Goal: Task Accomplishment & Management: Use online tool/utility

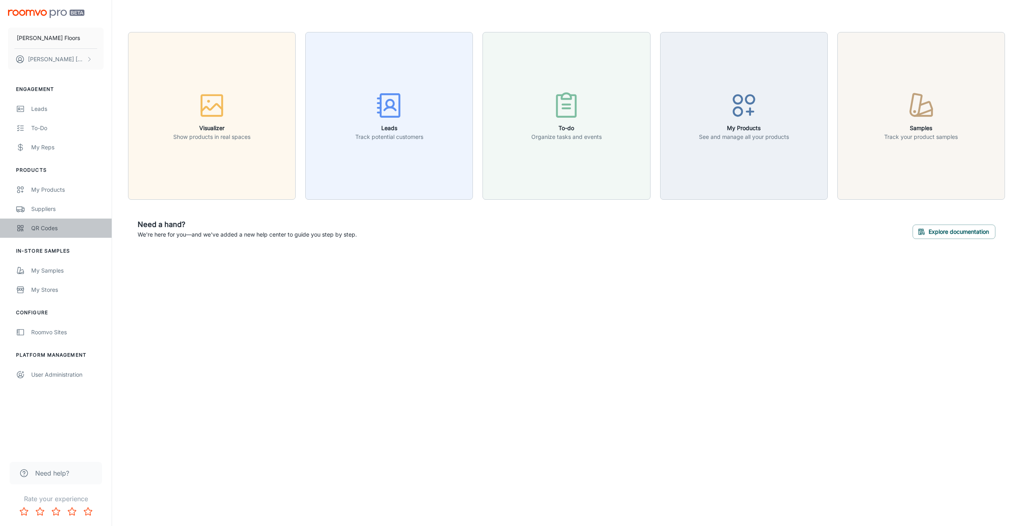
click at [58, 226] on div "QR Codes" at bounding box center [67, 228] width 72 height 9
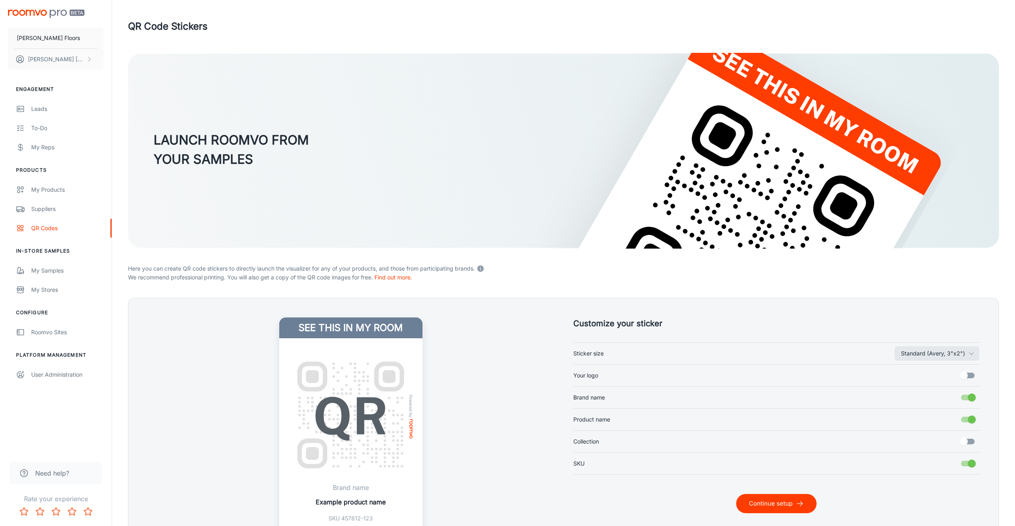
click at [970, 374] on input "Your logo" at bounding box center [964, 375] width 46 height 15
checkbox input "true"
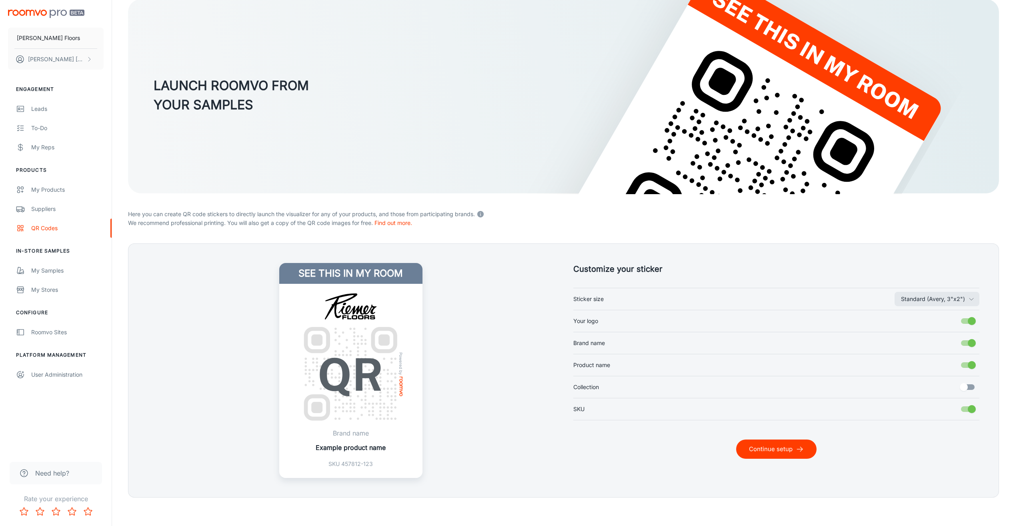
scroll to position [58, 0]
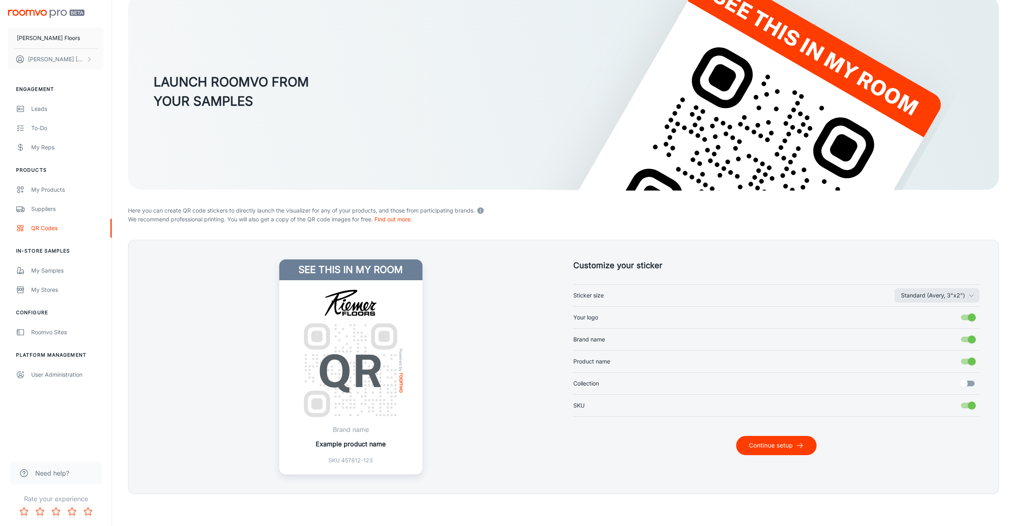
click at [746, 447] on button "Continue setup" at bounding box center [776, 445] width 80 height 19
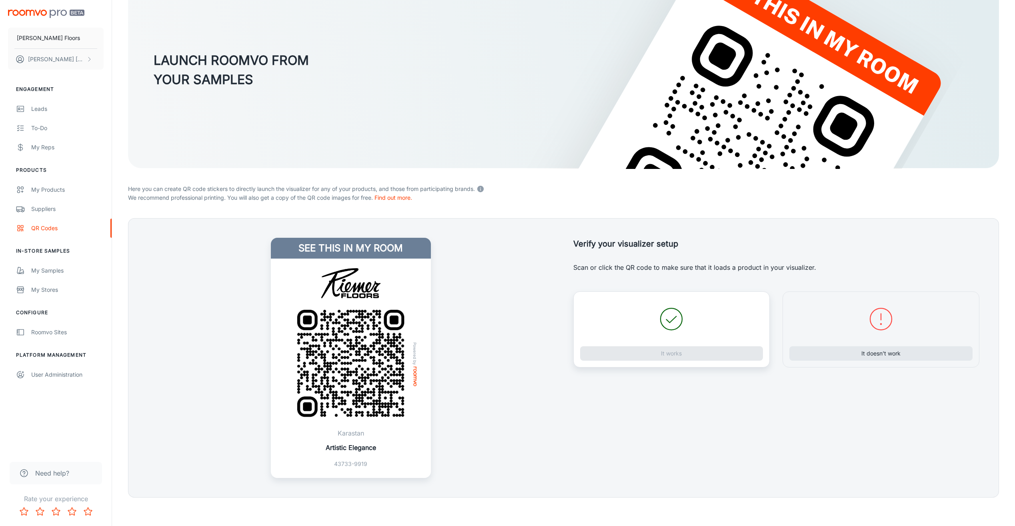
scroll to position [80, 0]
click at [661, 359] on button "It works" at bounding box center [671, 353] width 183 height 14
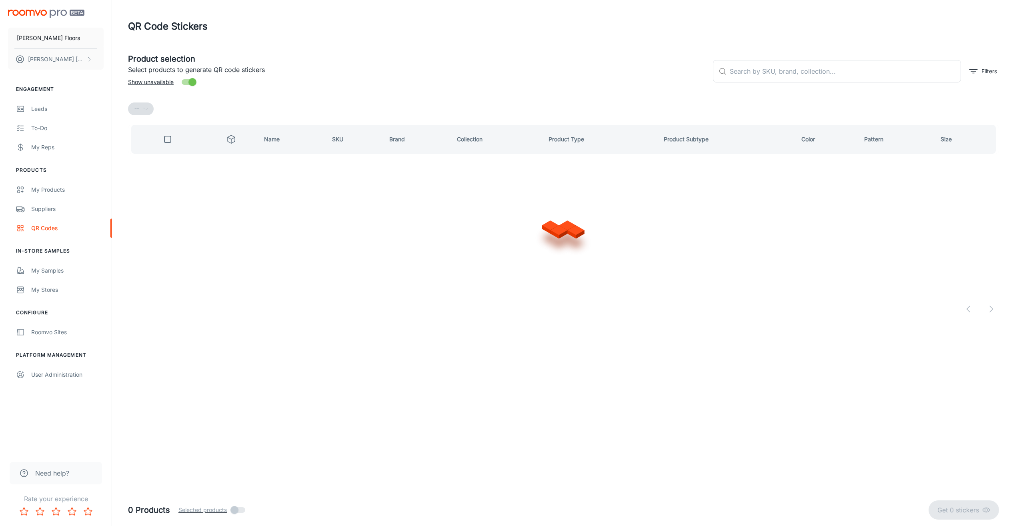
scroll to position [0, 0]
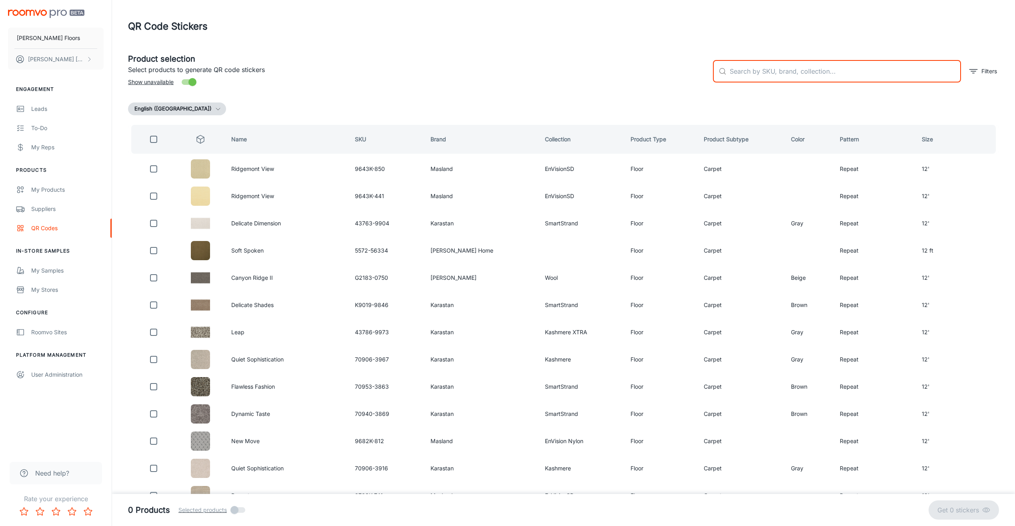
click at [748, 76] on input "text" at bounding box center [844, 71] width 231 height 22
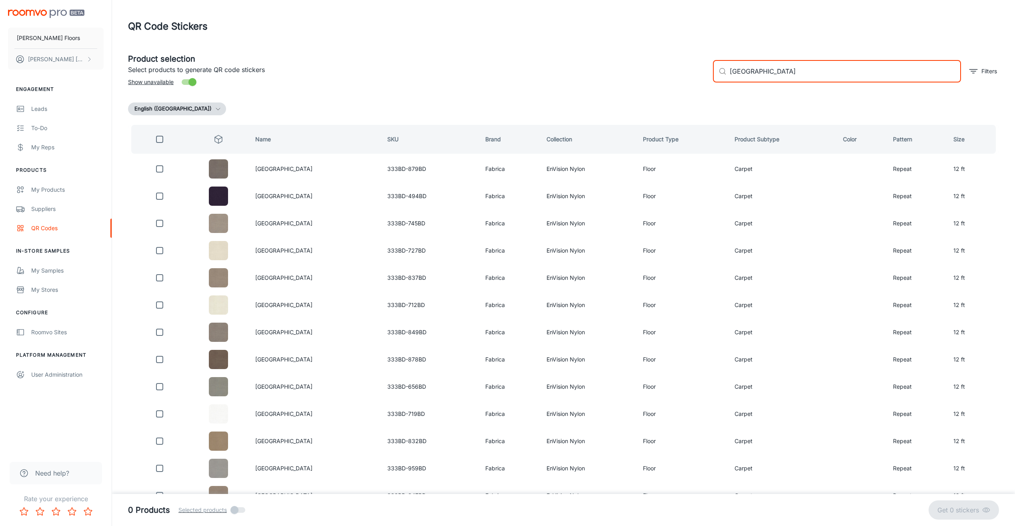
type input "[GEOGRAPHIC_DATA]"
click at [160, 142] on input "checkbox" at bounding box center [160, 139] width 16 height 16
checkbox input "true"
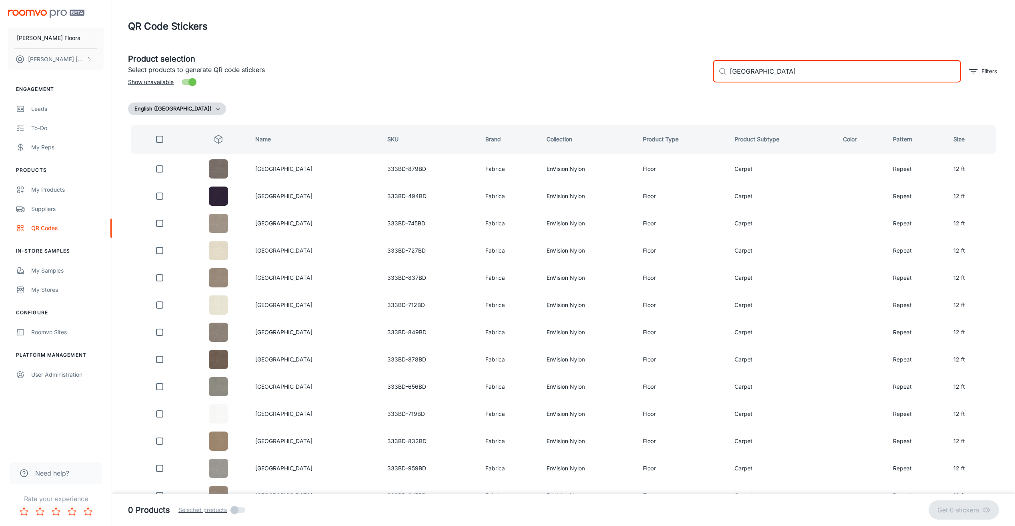
checkbox input "true"
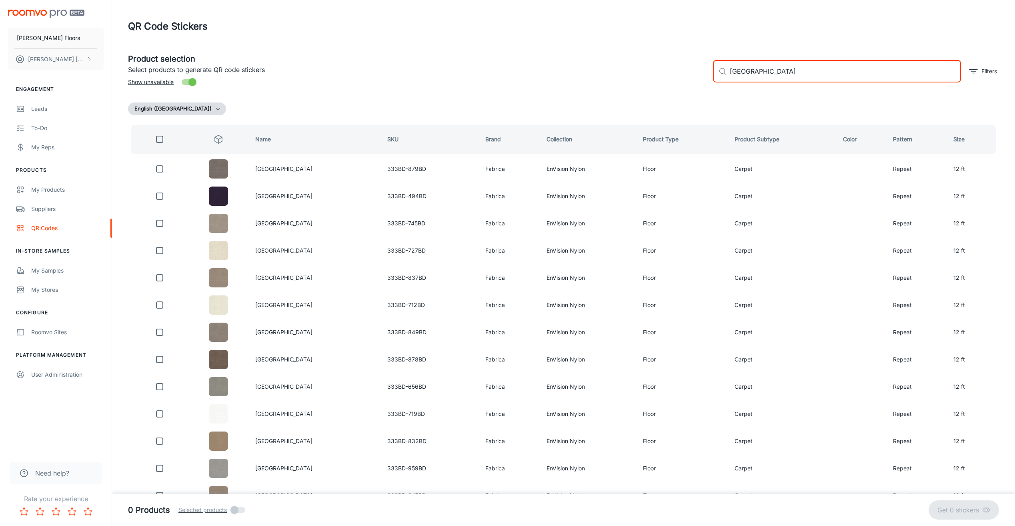
checkbox input "true"
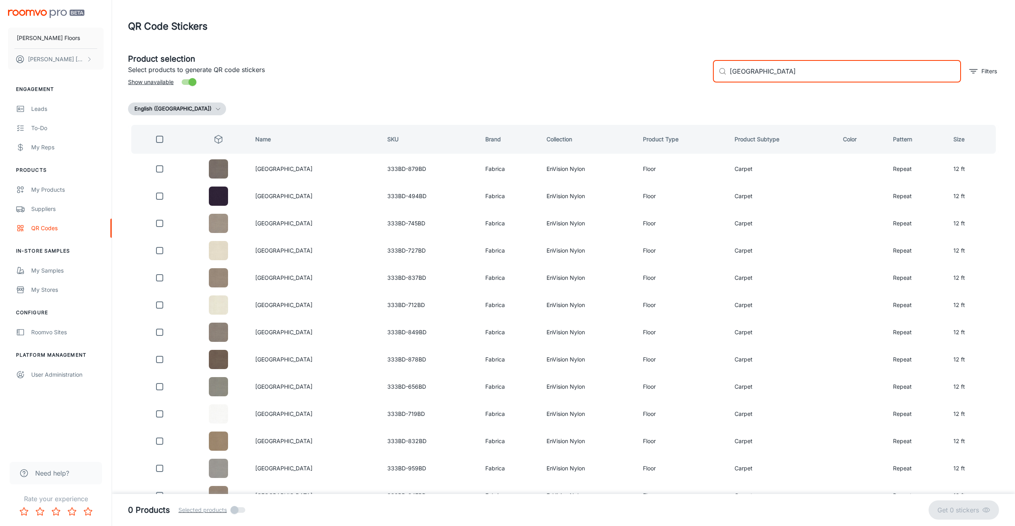
checkbox input "true"
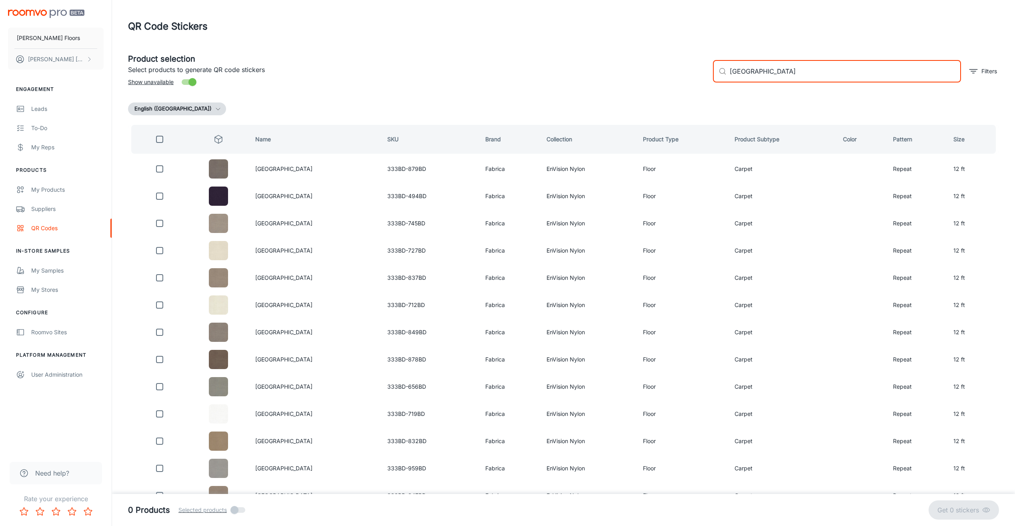
checkbox input "true"
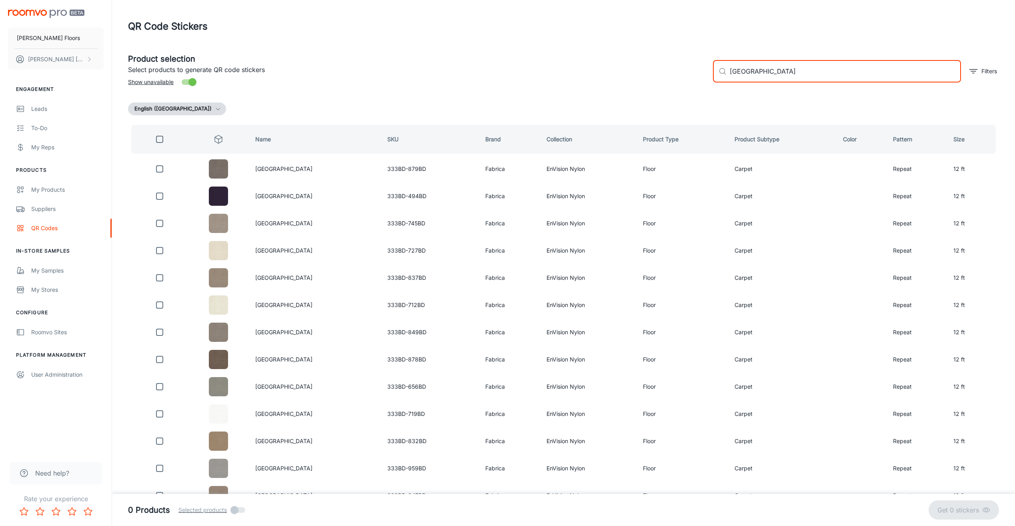
checkbox input "true"
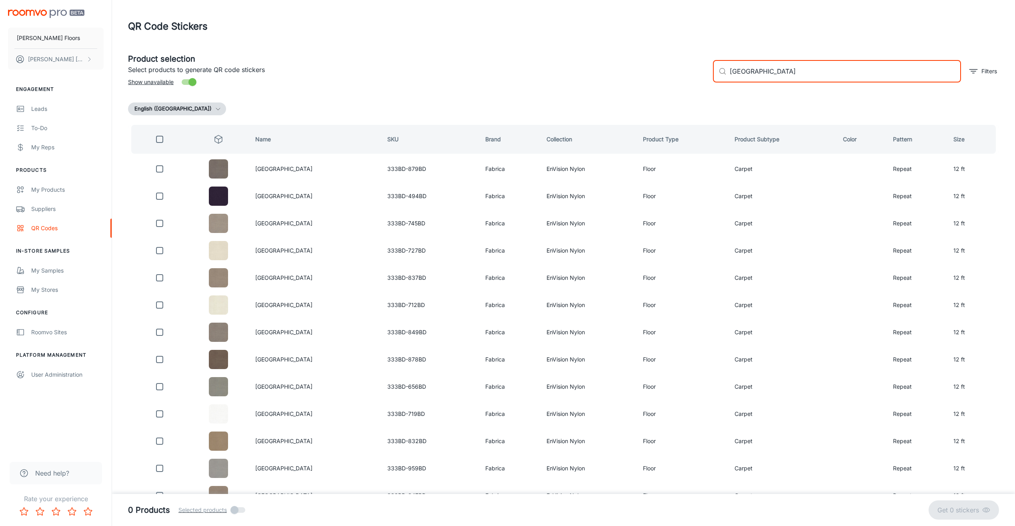
checkbox input "true"
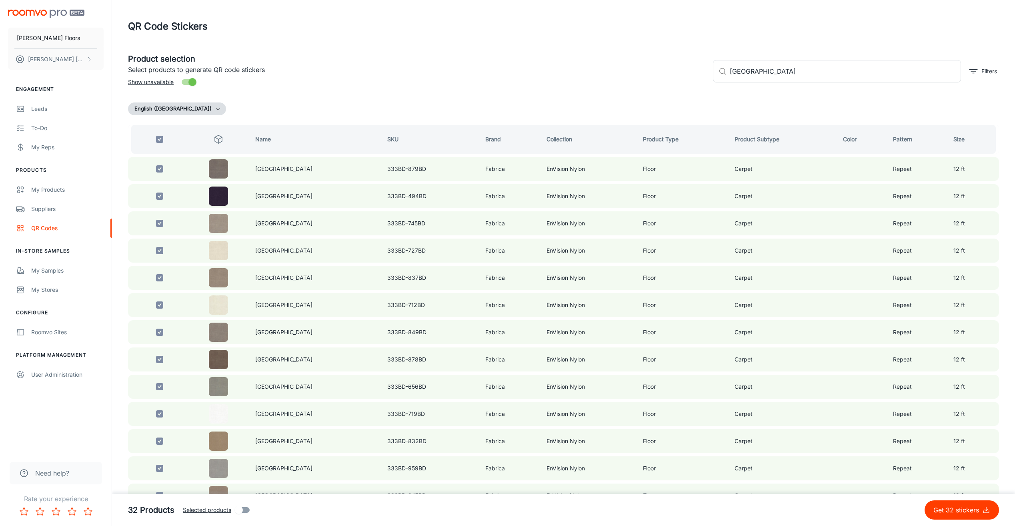
click at [949, 506] on p "Get 32 stickers" at bounding box center [957, 510] width 49 height 10
checkbox input "false"
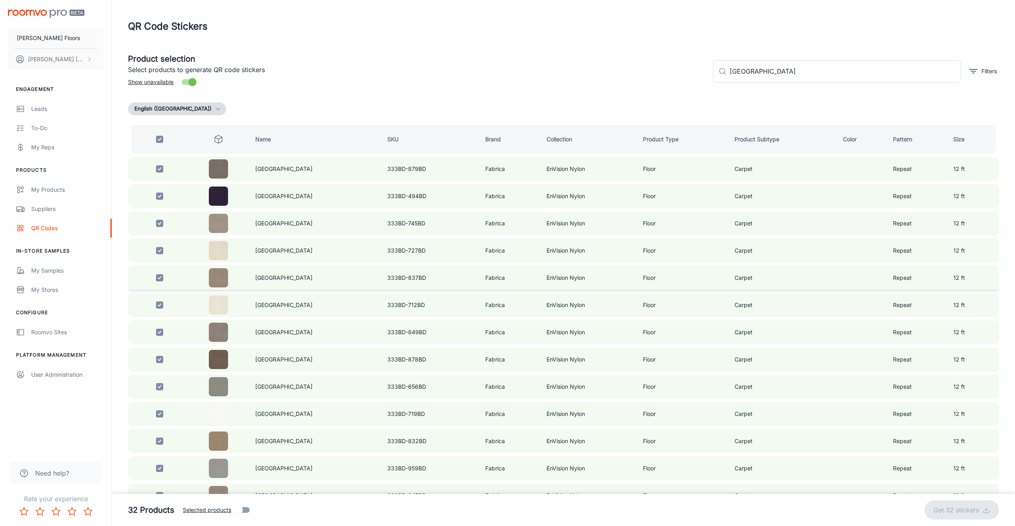
checkbox input "false"
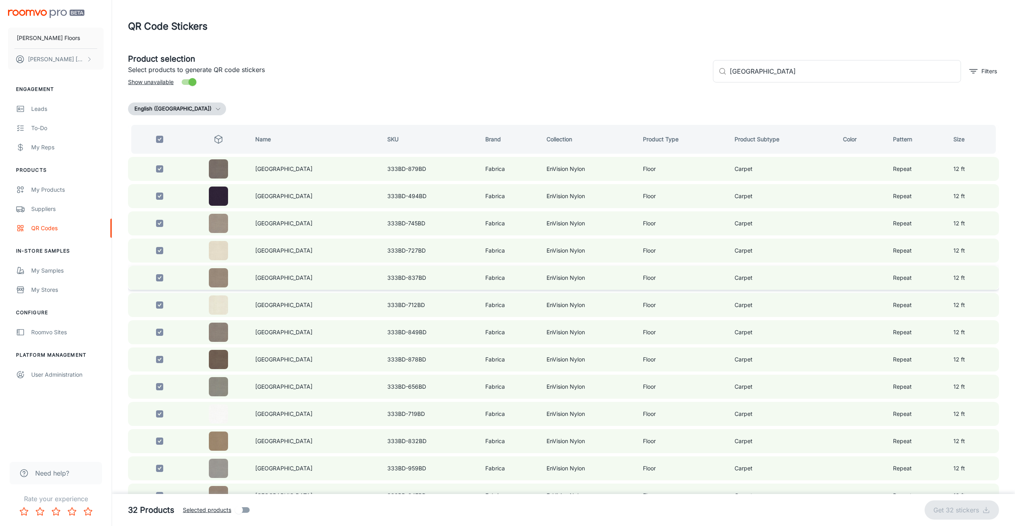
checkbox input "false"
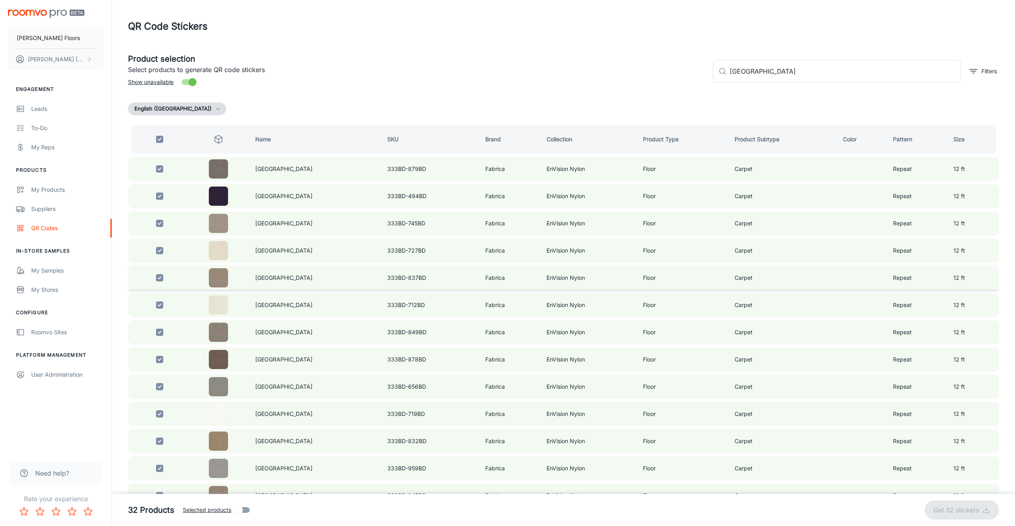
checkbox input "false"
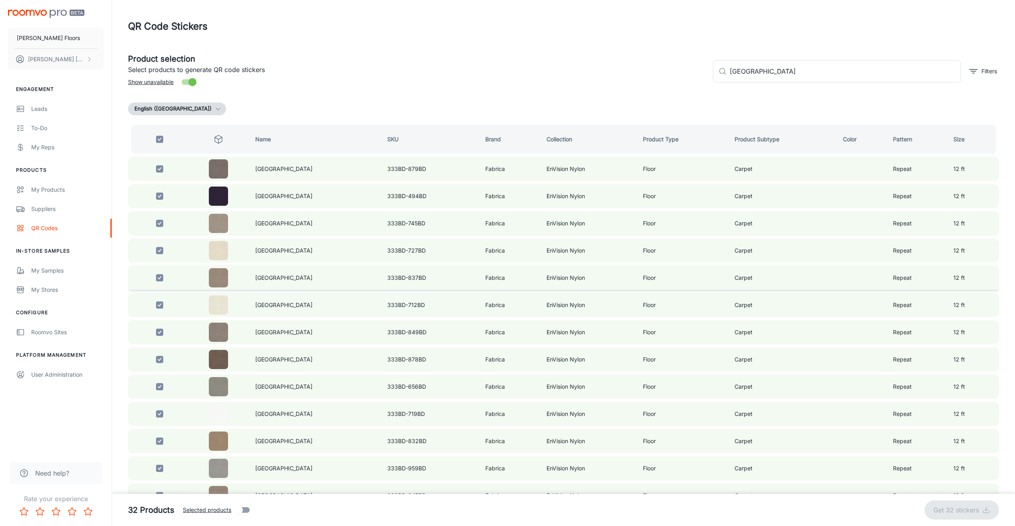
checkbox input "false"
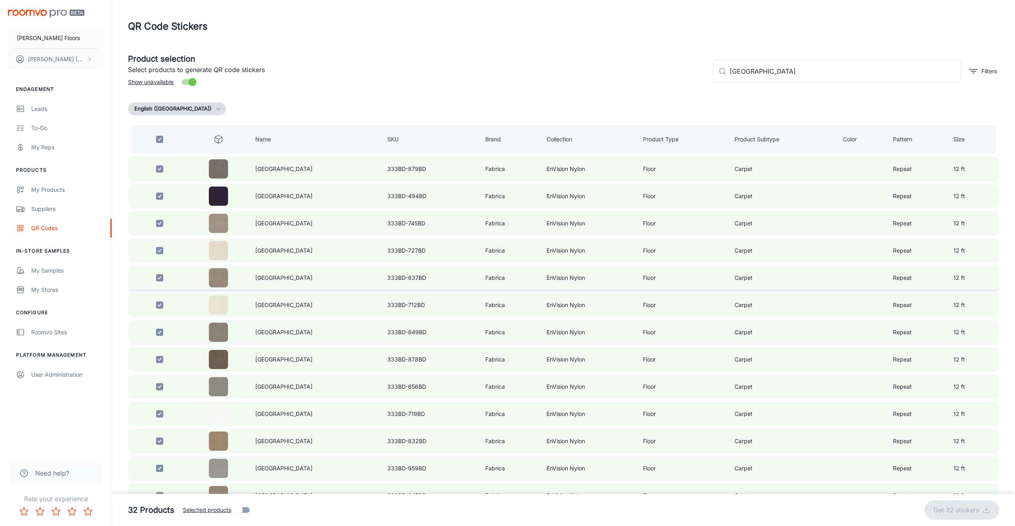
checkbox input "false"
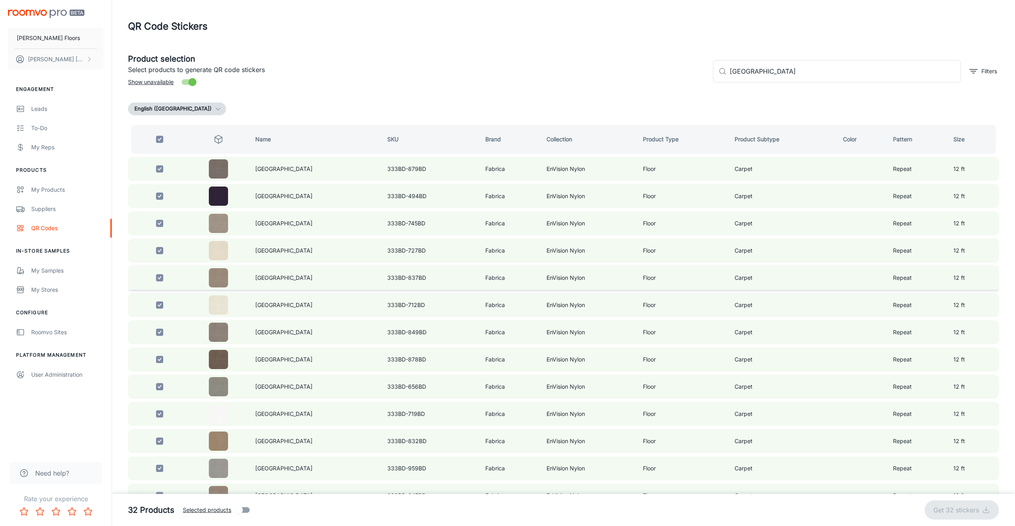
checkbox input "false"
